Goal: Task Accomplishment & Management: Manage account settings

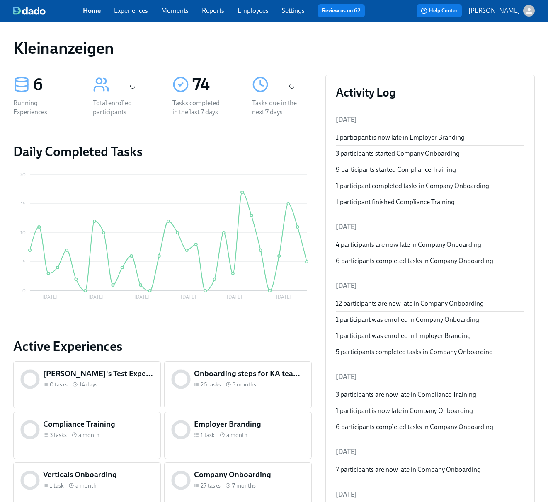
click at [270, 9] on div "Home Experiences Moments Reports Employees Settings Review us on G2" at bounding box center [227, 10] width 289 height 13
click at [262, 10] on link "Employees" at bounding box center [253, 11] width 31 height 8
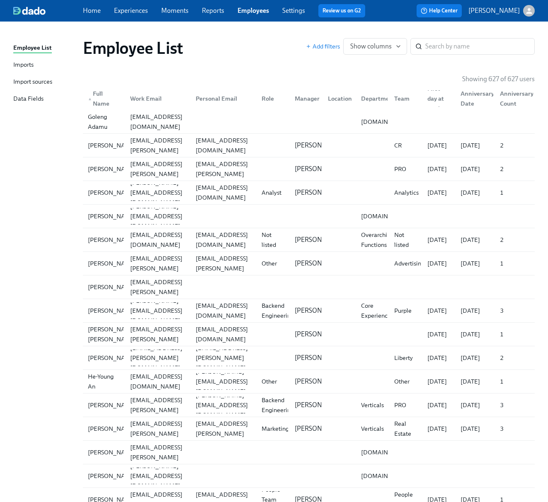
click at [21, 64] on div "Imports" at bounding box center [23, 65] width 20 height 10
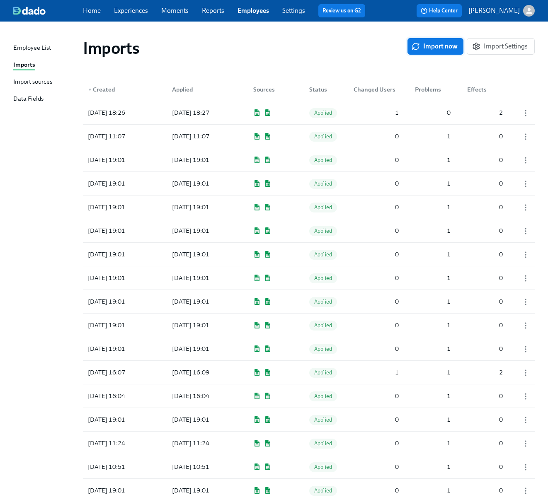
click at [441, 46] on span "Import now" at bounding box center [435, 46] width 44 height 8
click at [43, 83] on div "Import sources" at bounding box center [32, 82] width 39 height 10
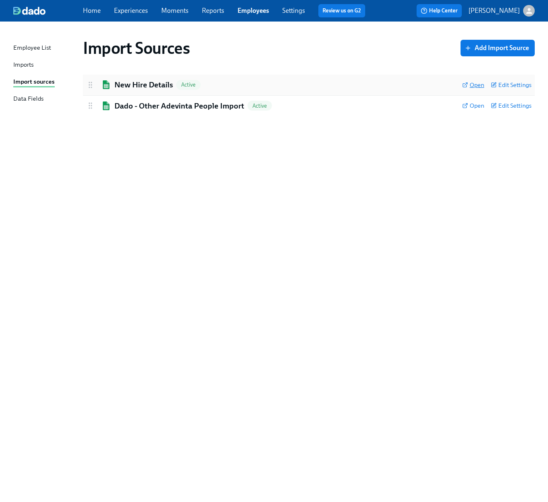
click at [477, 86] on span "Open" at bounding box center [473, 85] width 22 height 8
click at [469, 104] on span "Open" at bounding box center [473, 106] width 22 height 8
click at [41, 64] on link "Imports" at bounding box center [44, 65] width 63 height 10
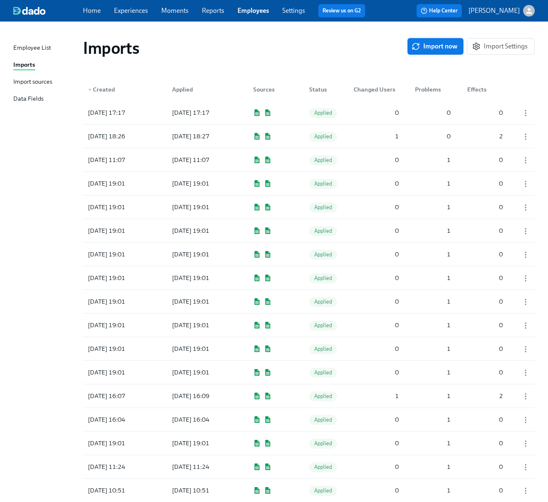
click at [440, 45] on span "Import now" at bounding box center [435, 46] width 44 height 8
click at [330, 114] on span "Pending" at bounding box center [323, 113] width 29 height 6
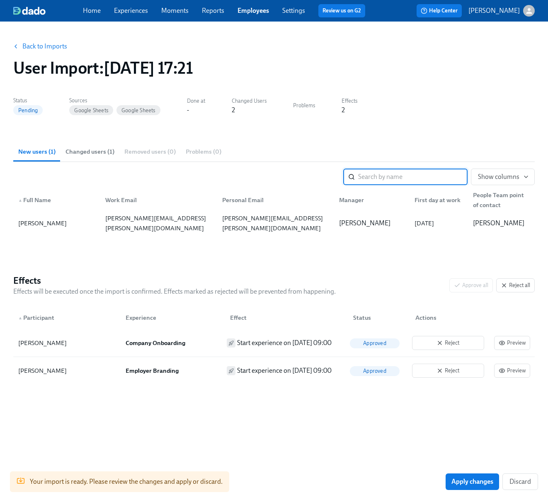
click at [80, 156] on span "Changed users (1)" at bounding box center [90, 152] width 49 height 10
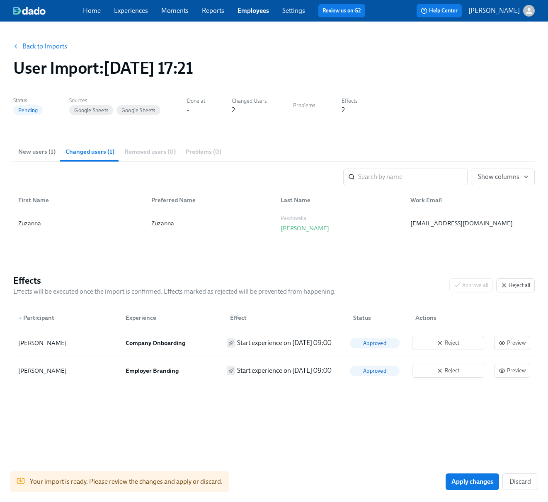
click at [42, 156] on button "New users (1)" at bounding box center [36, 152] width 47 height 20
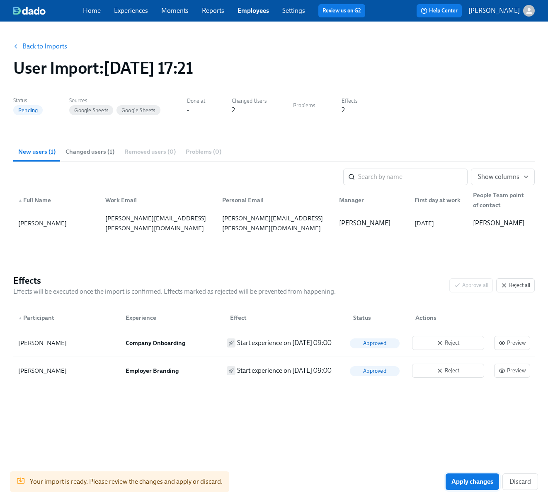
click at [483, 485] on span "Apply changes" at bounding box center [472, 482] width 42 height 8
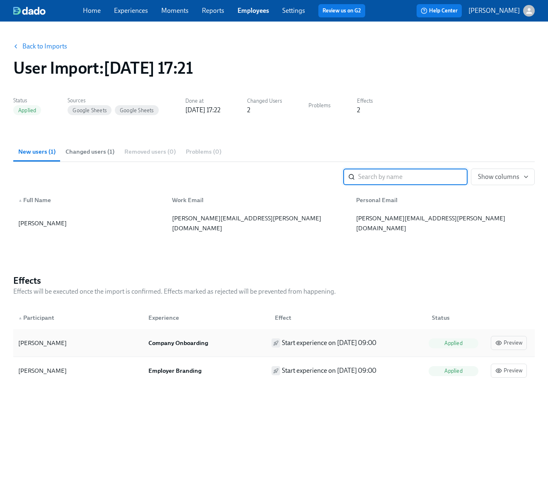
click at [50, 344] on div "[PERSON_NAME]" at bounding box center [42, 343] width 49 height 10
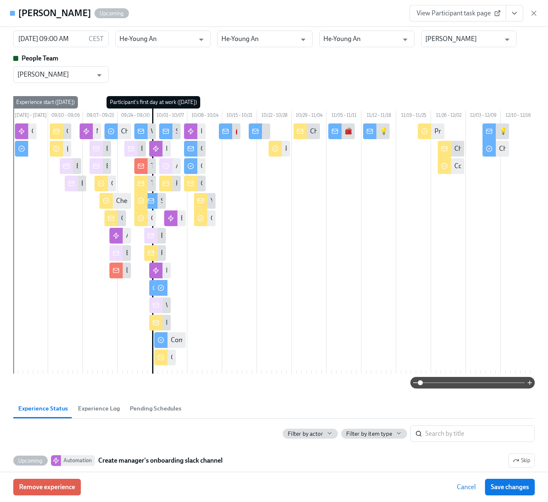
scroll to position [5, 0]
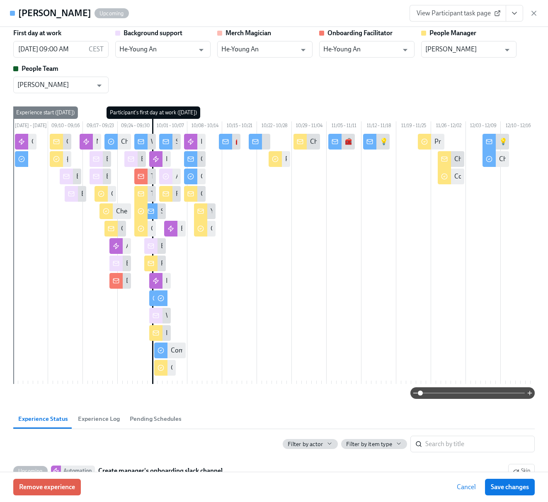
click at [95, 12] on span "Upcoming" at bounding box center [112, 13] width 34 height 6
click at [448, 13] on span "View Participant task page" at bounding box center [458, 13] width 82 height 8
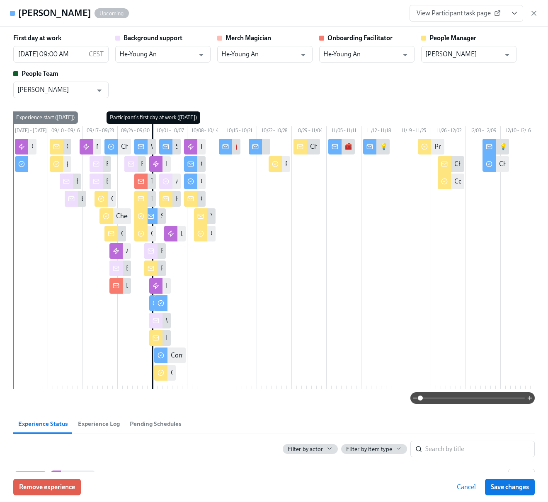
click at [201, 73] on div "First day at work [DATE] 09:00 AM CEST ​ Background support He-Young An ​ Merch…" at bounding box center [274, 66] width 522 height 65
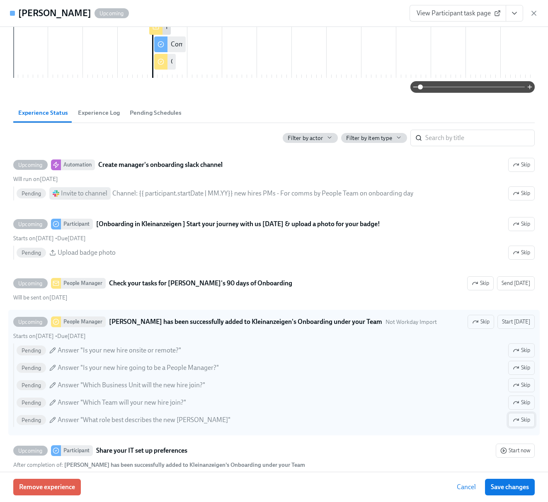
scroll to position [331, 0]
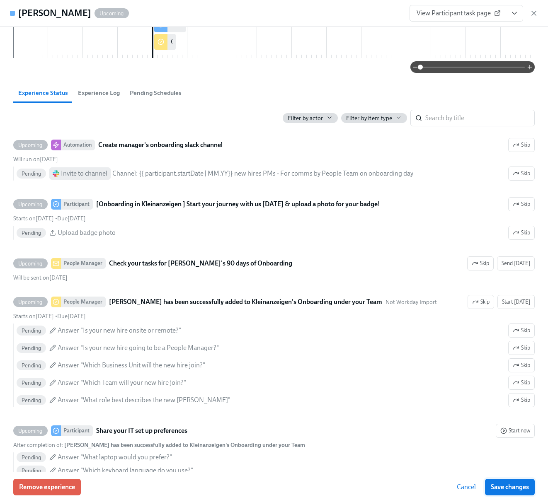
click at [510, 485] on span "Save changes" at bounding box center [510, 487] width 38 height 8
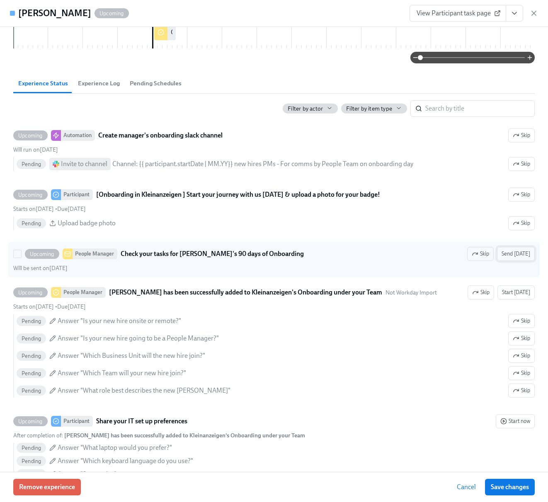
scroll to position [343, 0]
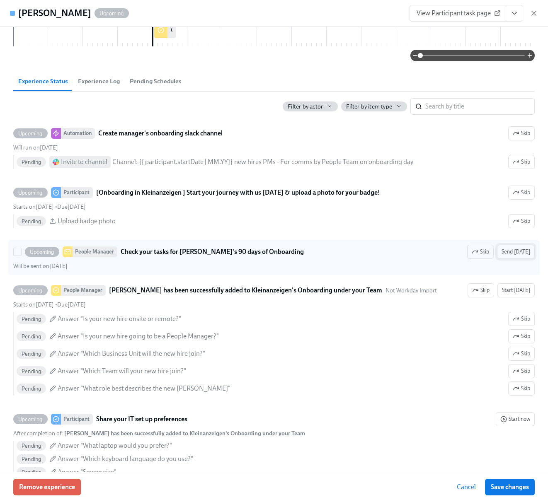
click at [517, 256] on span "Send [DATE]" at bounding box center [516, 252] width 29 height 8
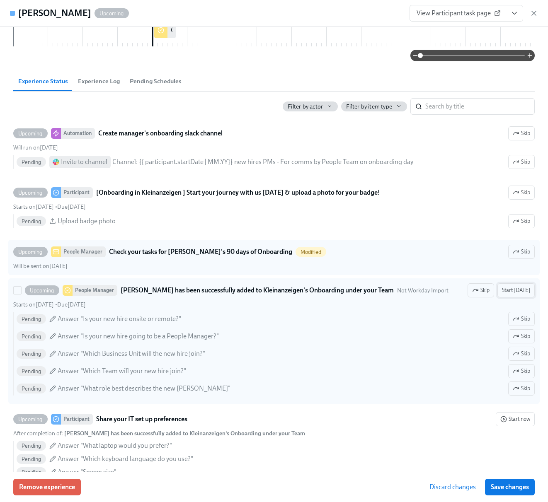
click at [518, 295] on span "Start [DATE]" at bounding box center [516, 290] width 28 height 8
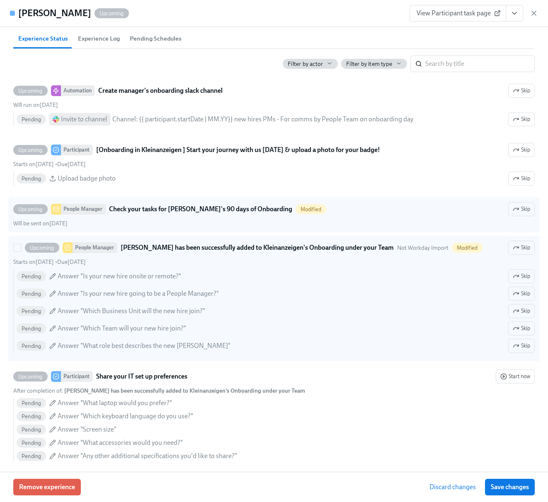
scroll to position [386, 0]
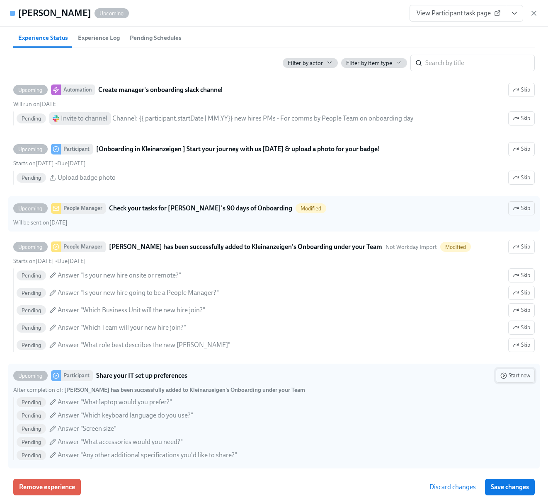
click at [514, 383] on button "Start now" at bounding box center [515, 376] width 39 height 14
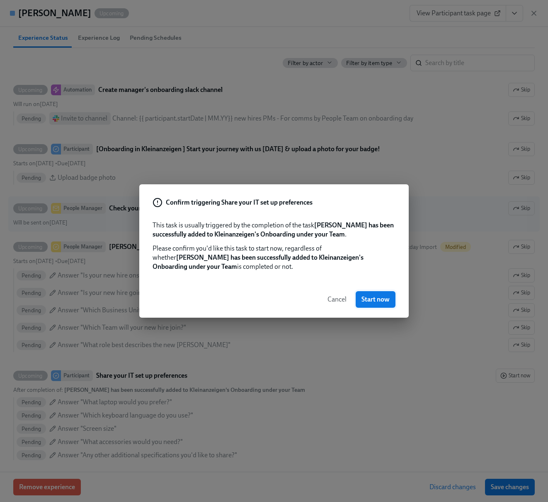
click at [377, 301] on span "Start now" at bounding box center [376, 300] width 28 height 8
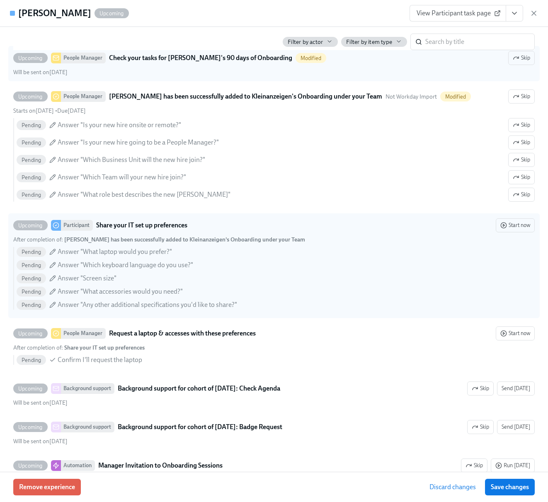
scroll to position [546, 0]
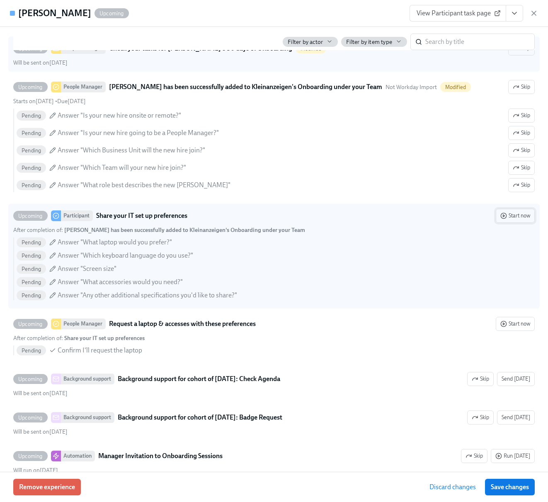
click at [519, 220] on span "Start now" at bounding box center [515, 216] width 30 height 8
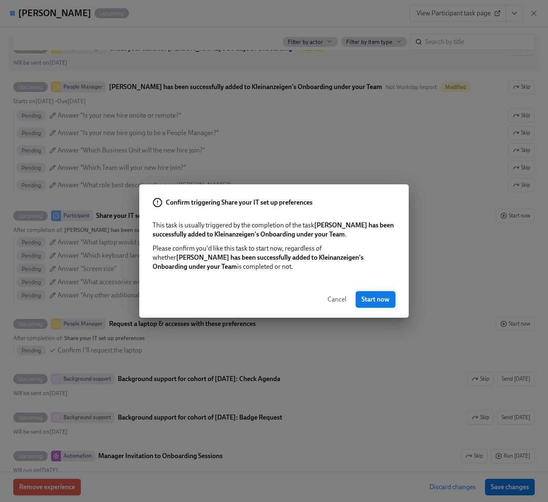
click at [376, 300] on span "Start now" at bounding box center [376, 300] width 28 height 8
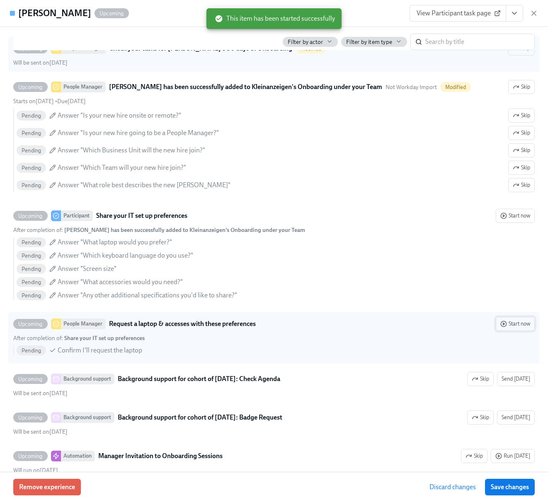
click at [510, 328] on span "Start now" at bounding box center [515, 324] width 30 height 8
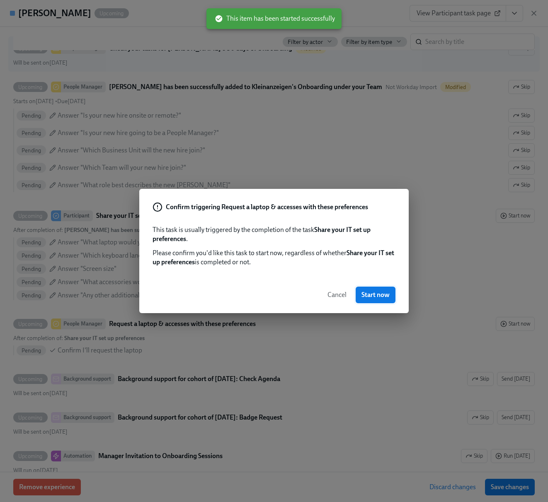
click at [375, 294] on span "Start now" at bounding box center [376, 295] width 28 height 8
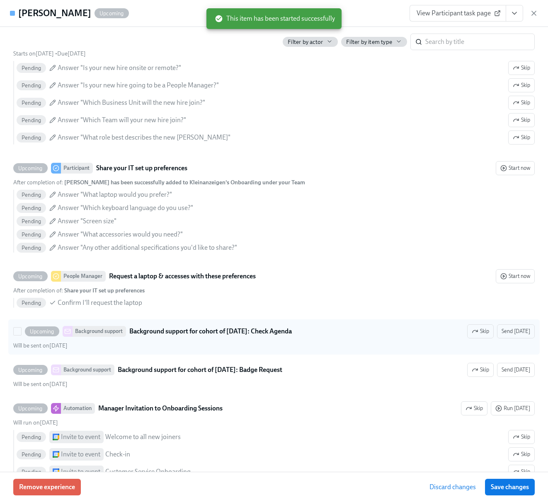
scroll to position [594, 0]
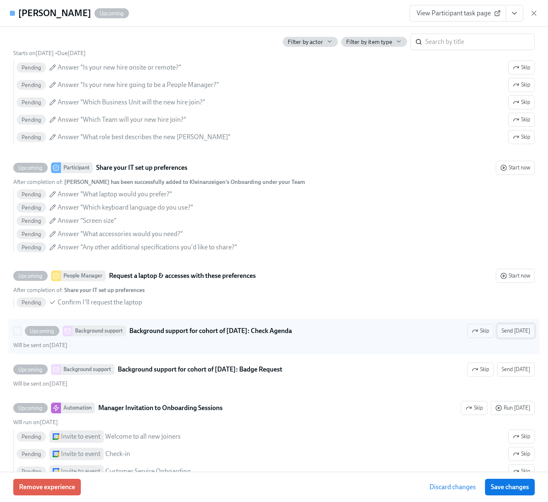
click at [514, 335] on span "Send [DATE]" at bounding box center [516, 331] width 29 height 8
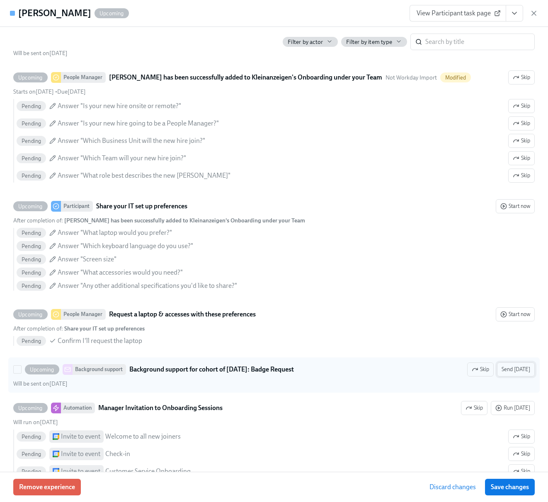
click at [523, 374] on span "Send [DATE]" at bounding box center [516, 370] width 29 height 8
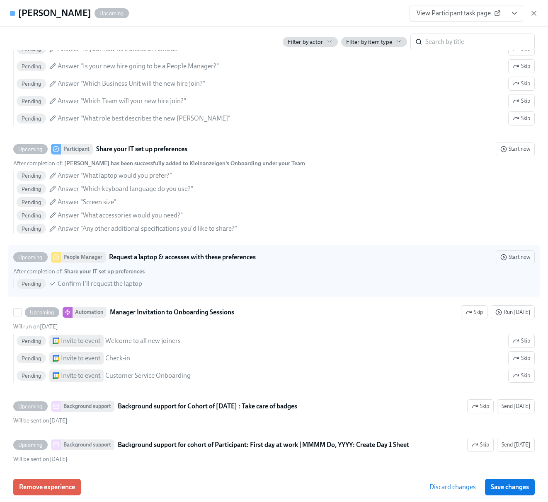
scroll to position [691, 0]
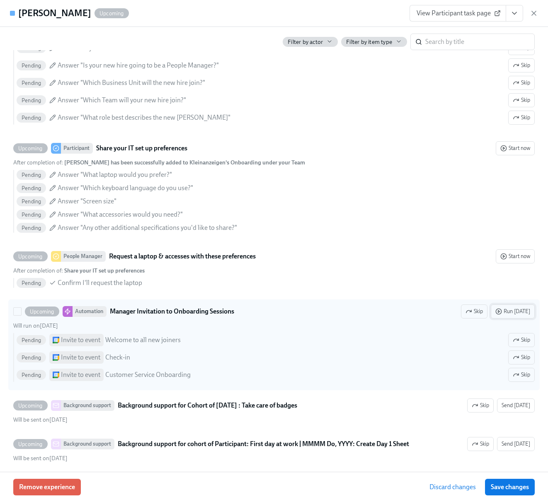
click at [508, 316] on span "Run [DATE]" at bounding box center [512, 312] width 35 height 8
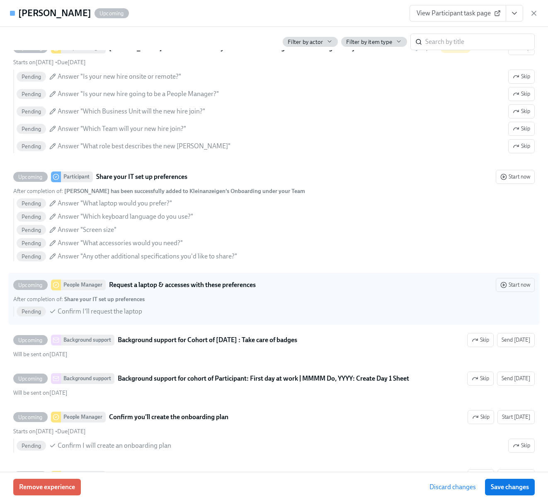
scroll to position [757, 0]
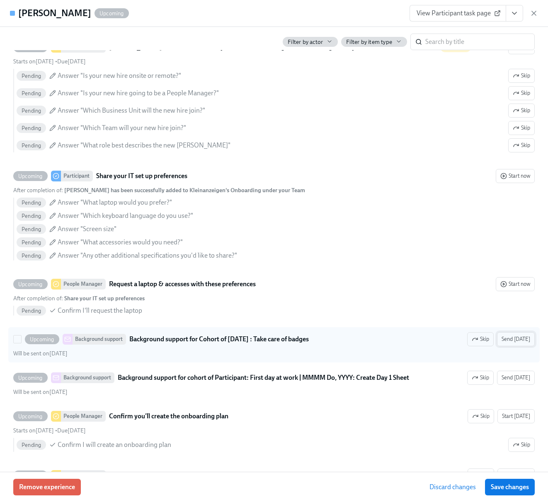
click at [517, 344] on span "Send [DATE]" at bounding box center [516, 339] width 29 height 8
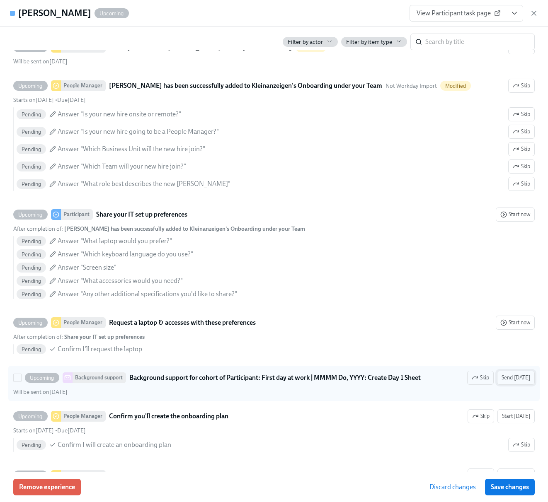
click at [522, 382] on span "Send [DATE]" at bounding box center [516, 378] width 29 height 8
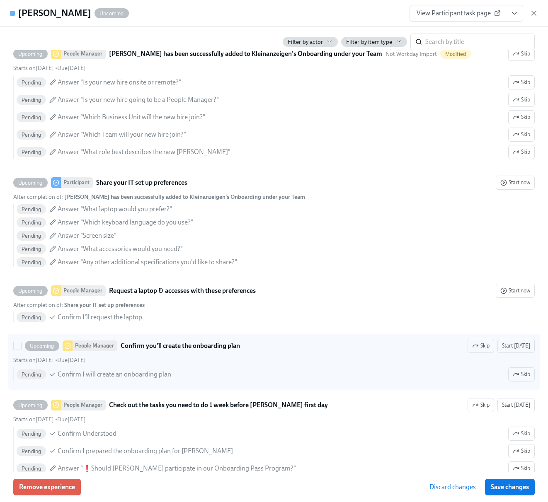
scroll to position [828, 0]
click at [523, 350] on span "Start [DATE]" at bounding box center [516, 346] width 28 height 8
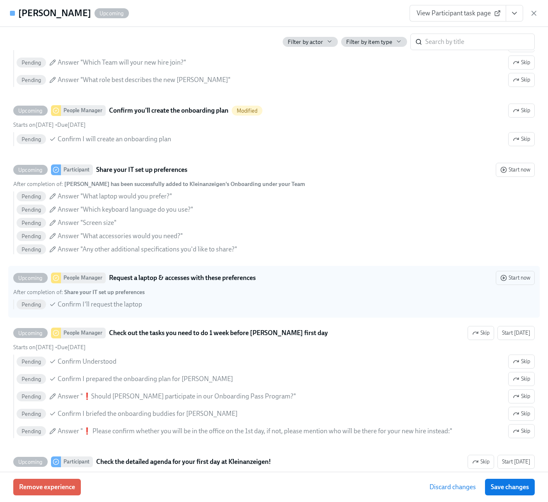
scroll to position [902, 0]
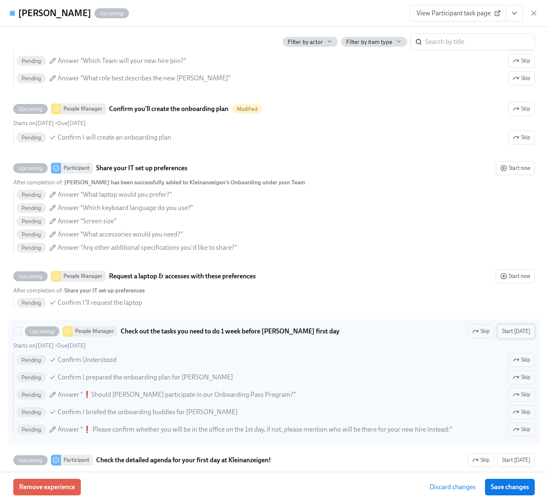
click at [523, 336] on span "Start [DATE]" at bounding box center [516, 332] width 28 height 8
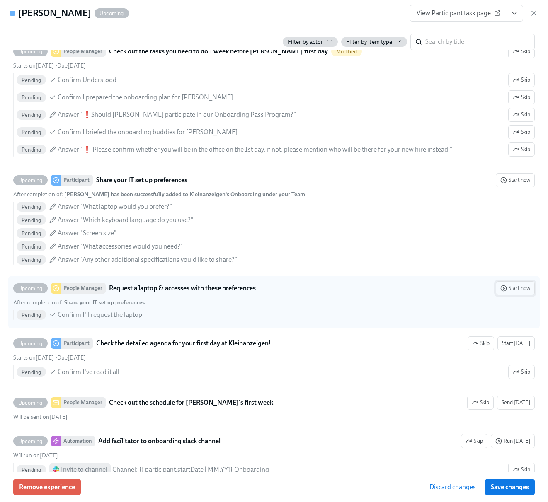
scroll to position [1025, 0]
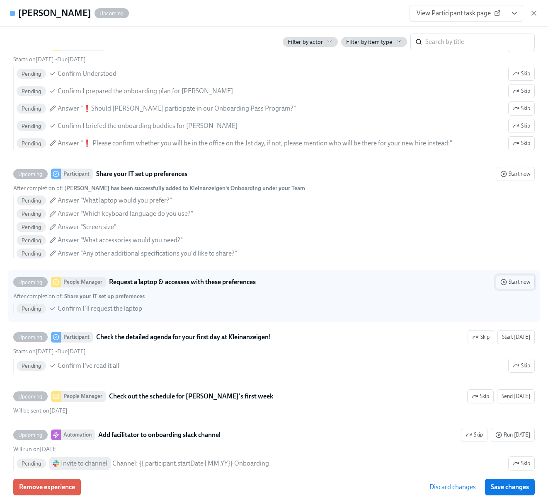
click at [517, 286] on span "Start now" at bounding box center [515, 282] width 30 height 8
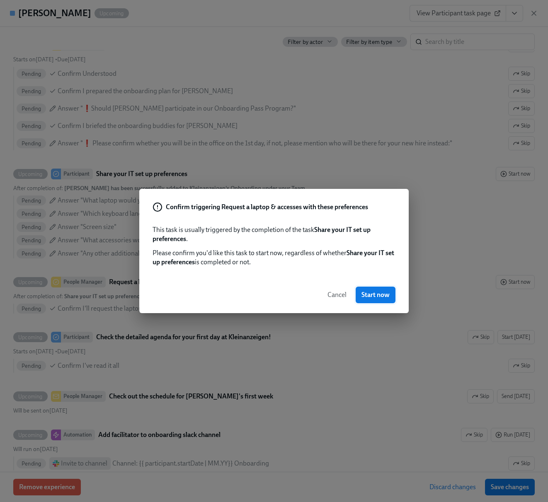
click at [364, 300] on button "Start now" at bounding box center [376, 295] width 40 height 17
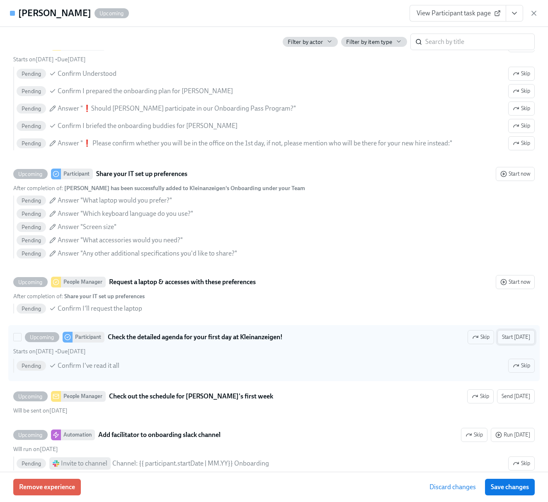
click at [525, 342] on span "Start [DATE]" at bounding box center [516, 337] width 28 height 8
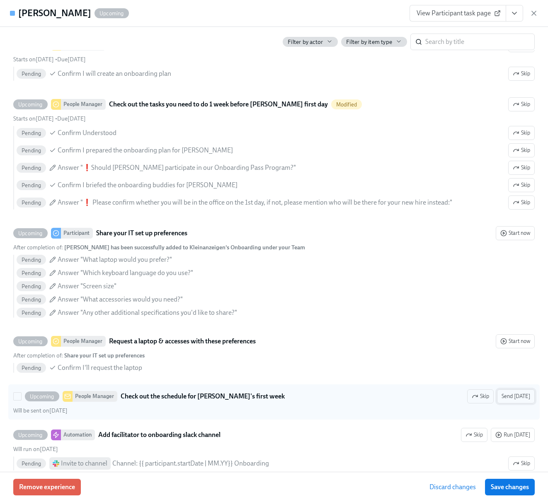
click at [515, 401] on span "Send [DATE]" at bounding box center [516, 397] width 29 height 8
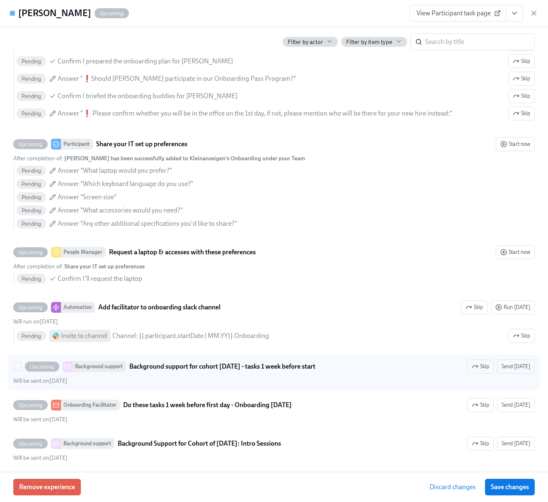
scroll to position [1153, 0]
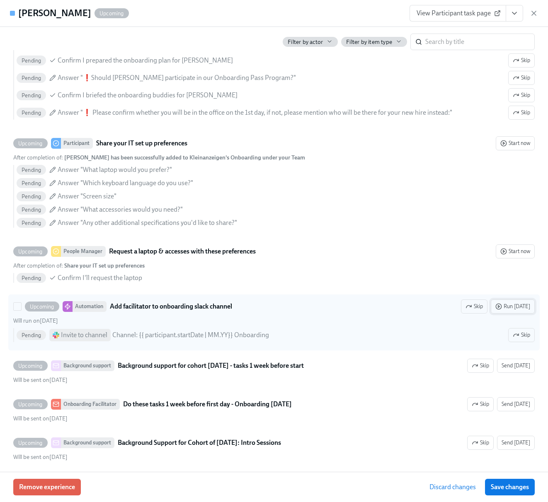
click at [521, 311] on span "Run [DATE]" at bounding box center [512, 307] width 35 height 8
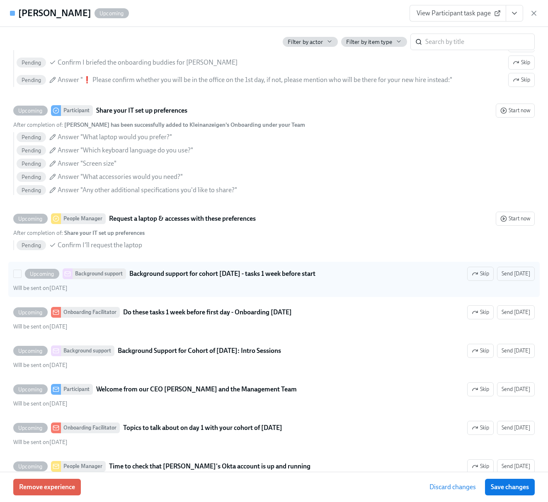
scroll to position [1255, 0]
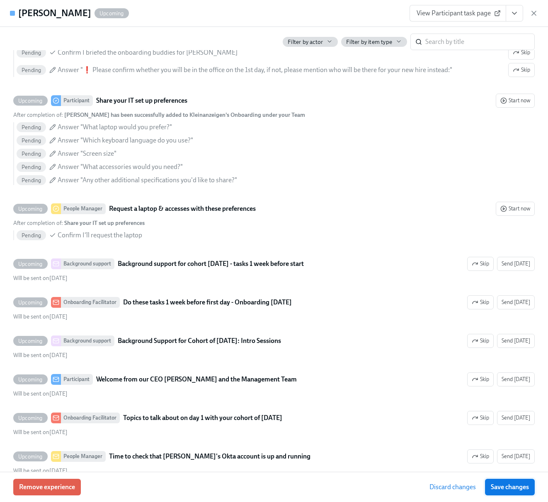
click at [519, 484] on span "Save changes" at bounding box center [510, 487] width 38 height 8
